Goal: Task Accomplishment & Management: Use online tool/utility

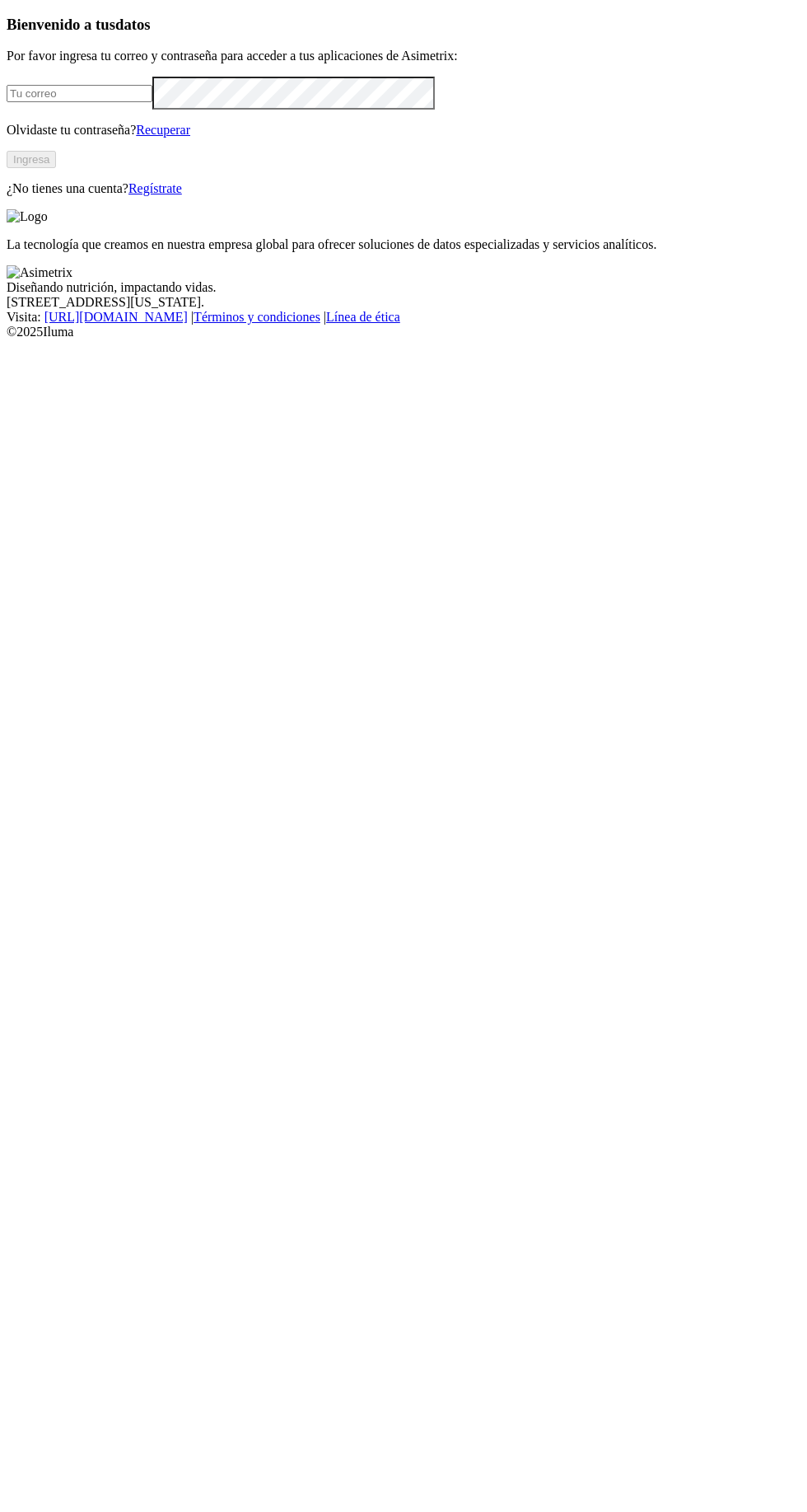
click at [125, 102] on input "email" at bounding box center [79, 93] width 146 height 17
type input "[PERSON_NAME][EMAIL_ADDRESS][DOMAIN_NAME]"
click input "submit" at bounding box center [0, 0] width 0 height 0
